Goal: Task Accomplishment & Management: Use online tool/utility

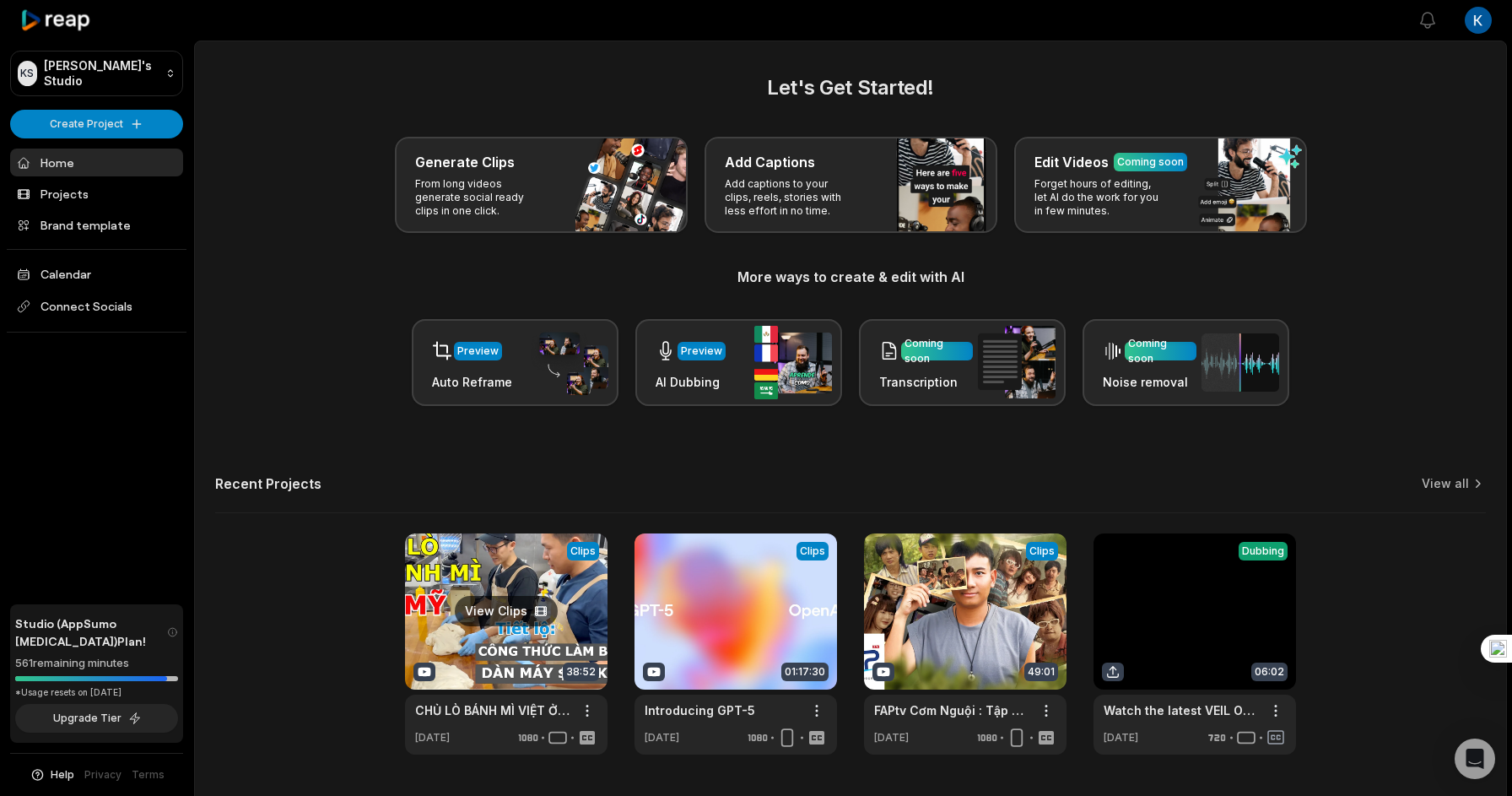
click at [534, 621] on link at bounding box center [506, 644] width 202 height 221
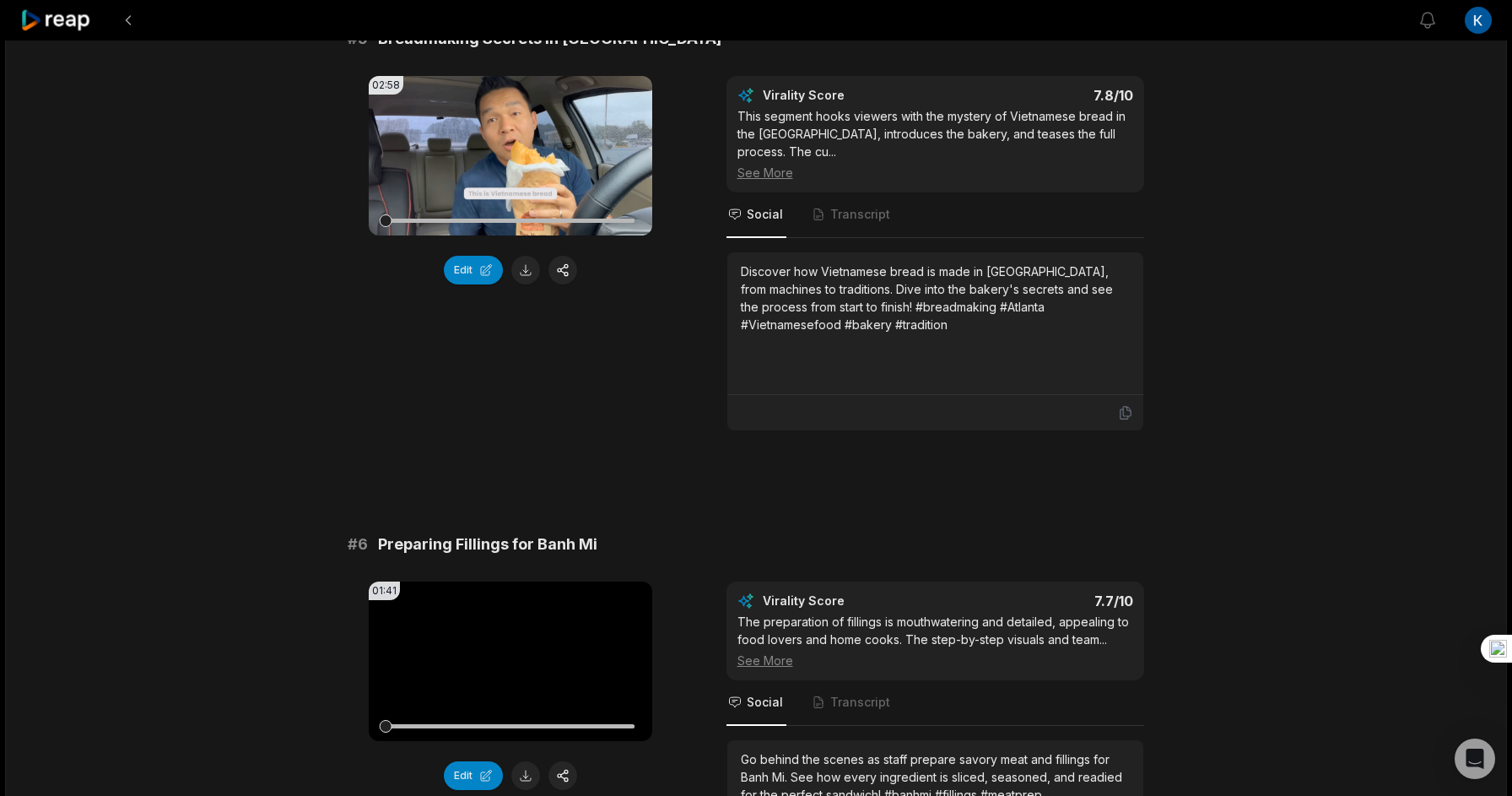
scroll to position [2595, 0]
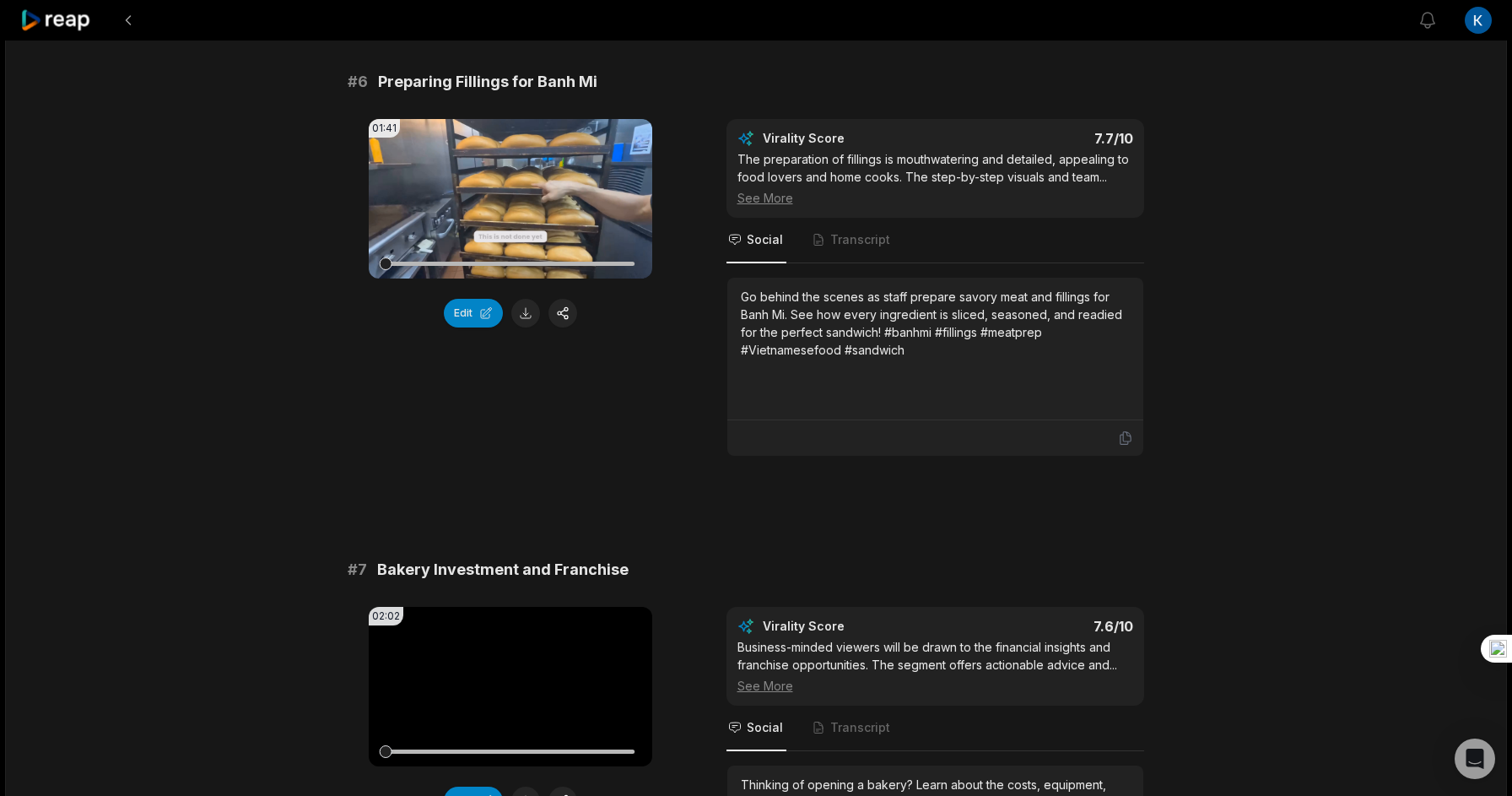
click at [456, 277] on div at bounding box center [510, 263] width 250 height 29
click at [389, 347] on div "01:41 Your browser does not support mp4 format. Edit" at bounding box center [511, 287] width 283 height 337
click at [512, 303] on div "01:41 Your browser does not support mp4 format. Edit" at bounding box center [511, 287] width 283 height 337
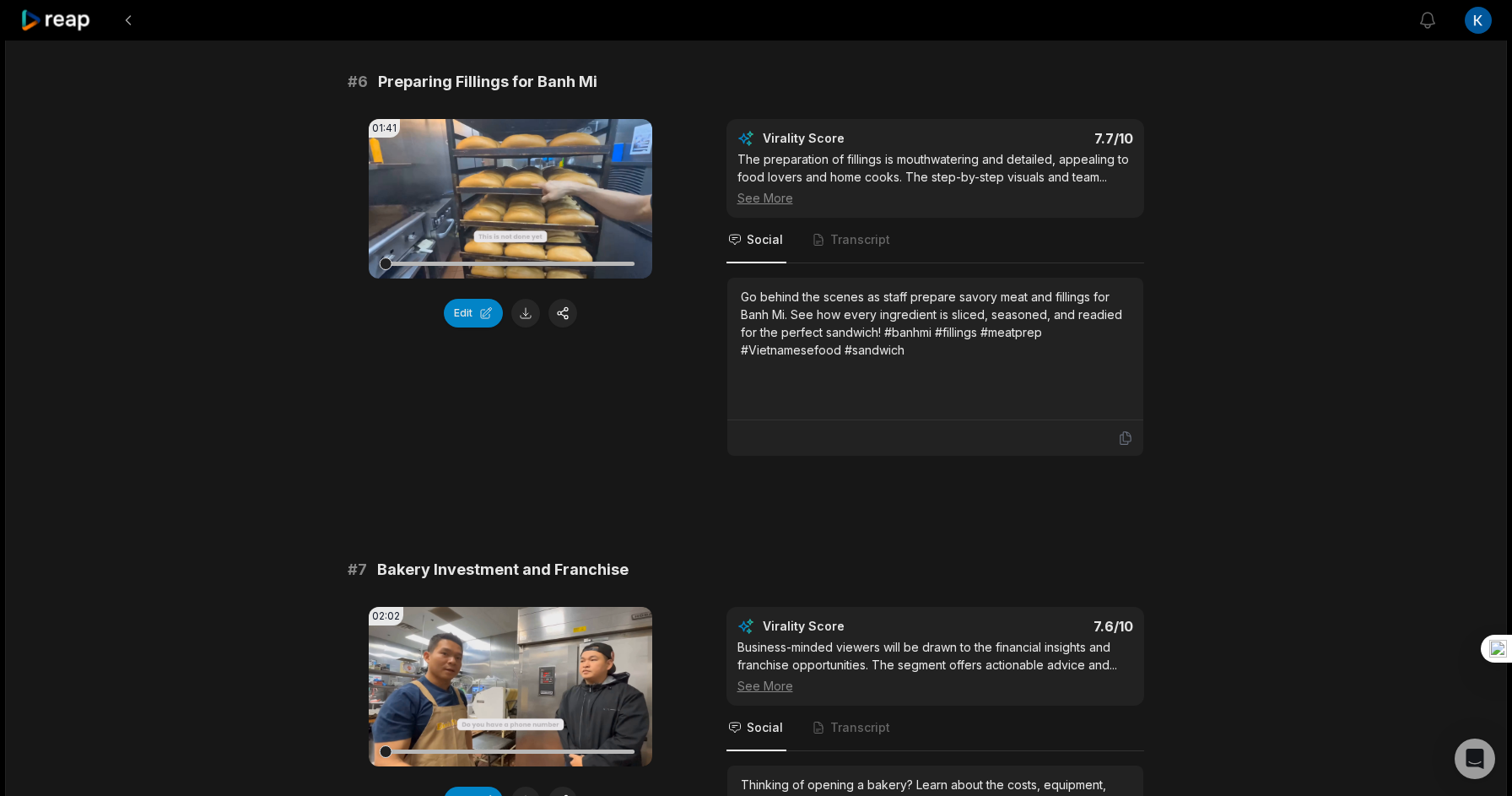
scroll to position [3469, 0]
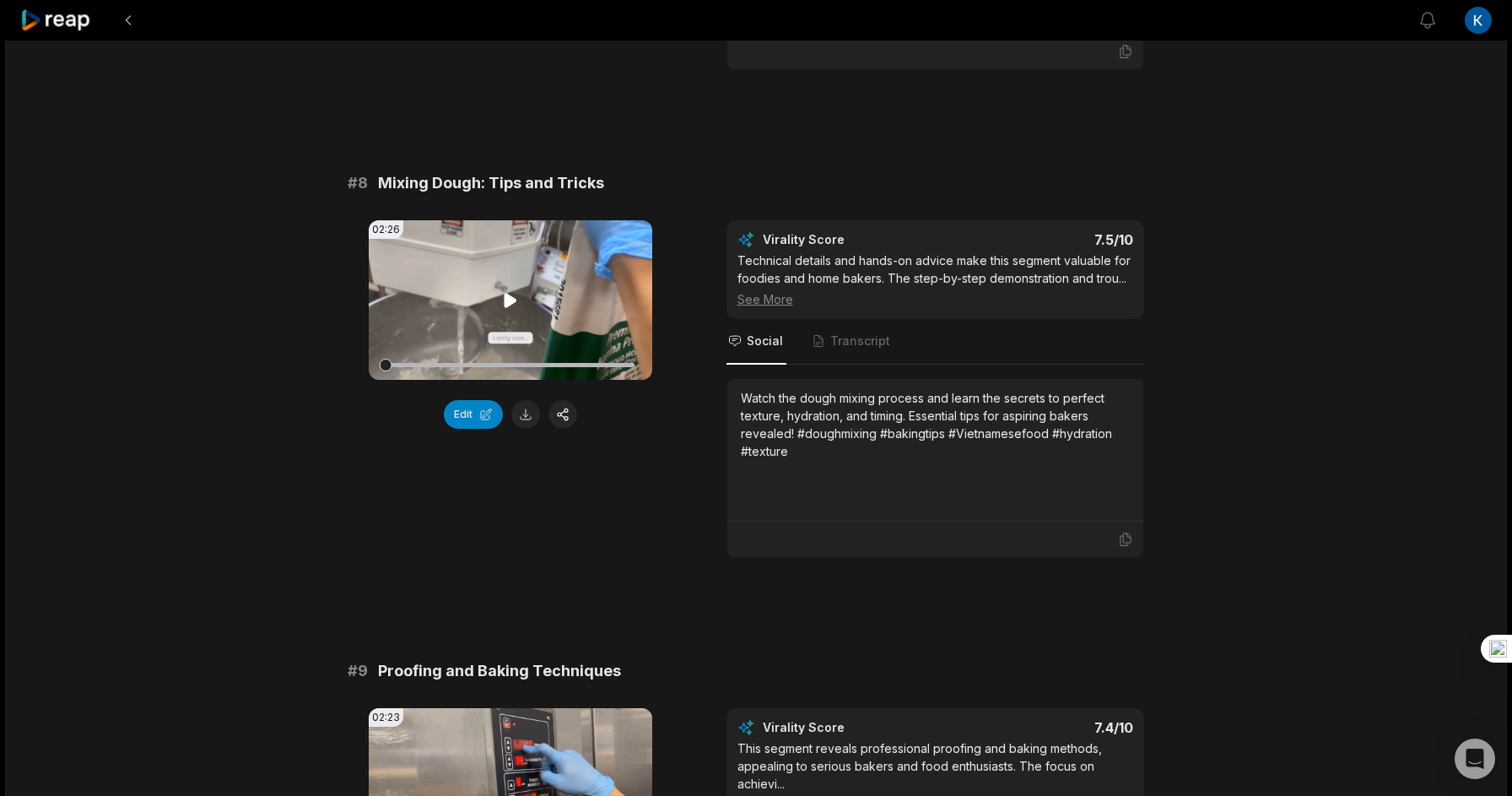
click at [510, 293] on icon at bounding box center [510, 299] width 12 height 14
